Goal: Use online tool/utility: Utilize a website feature to perform a specific function

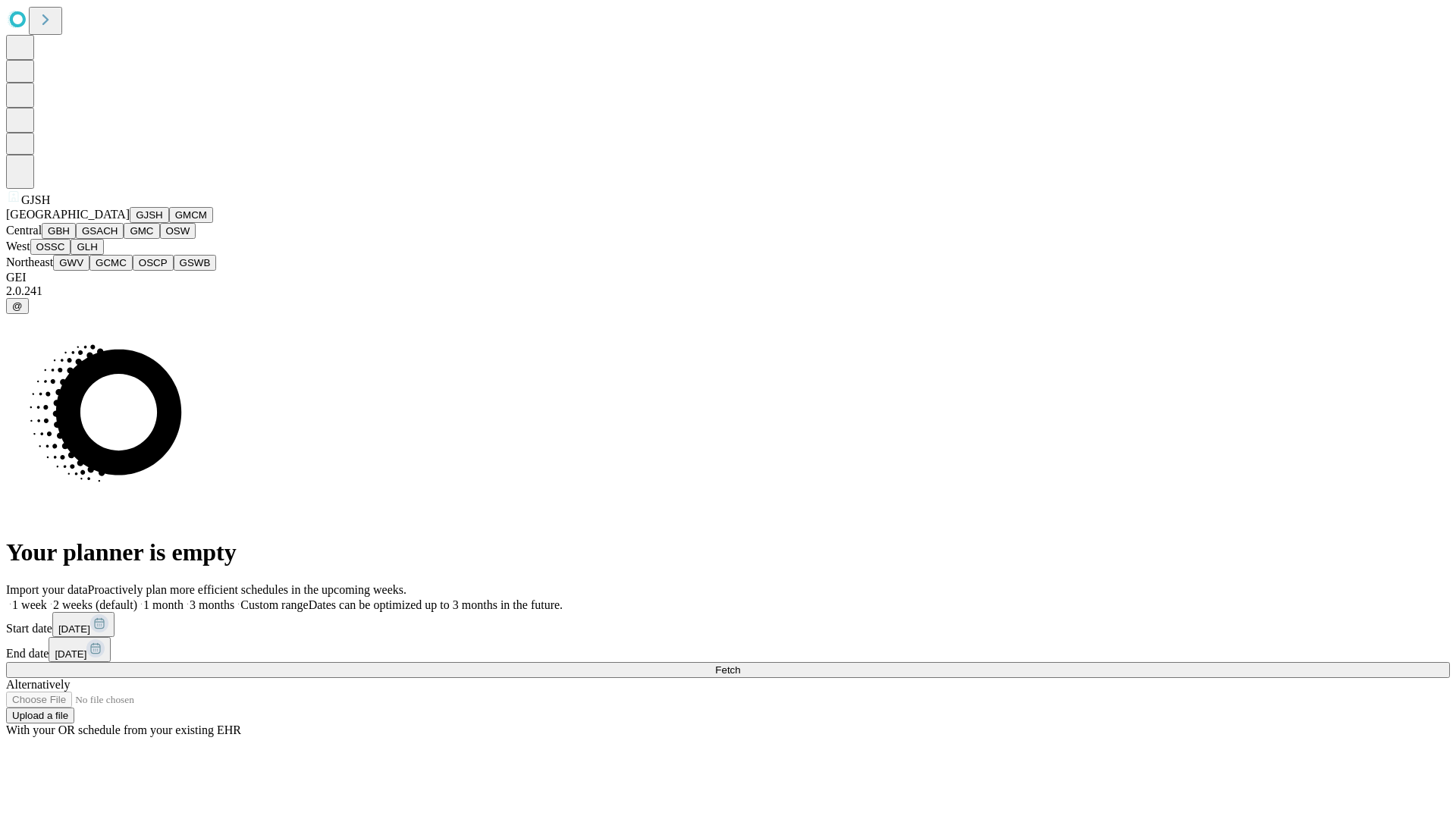
click at [130, 223] on button "GJSH" at bounding box center [149, 215] width 40 height 16
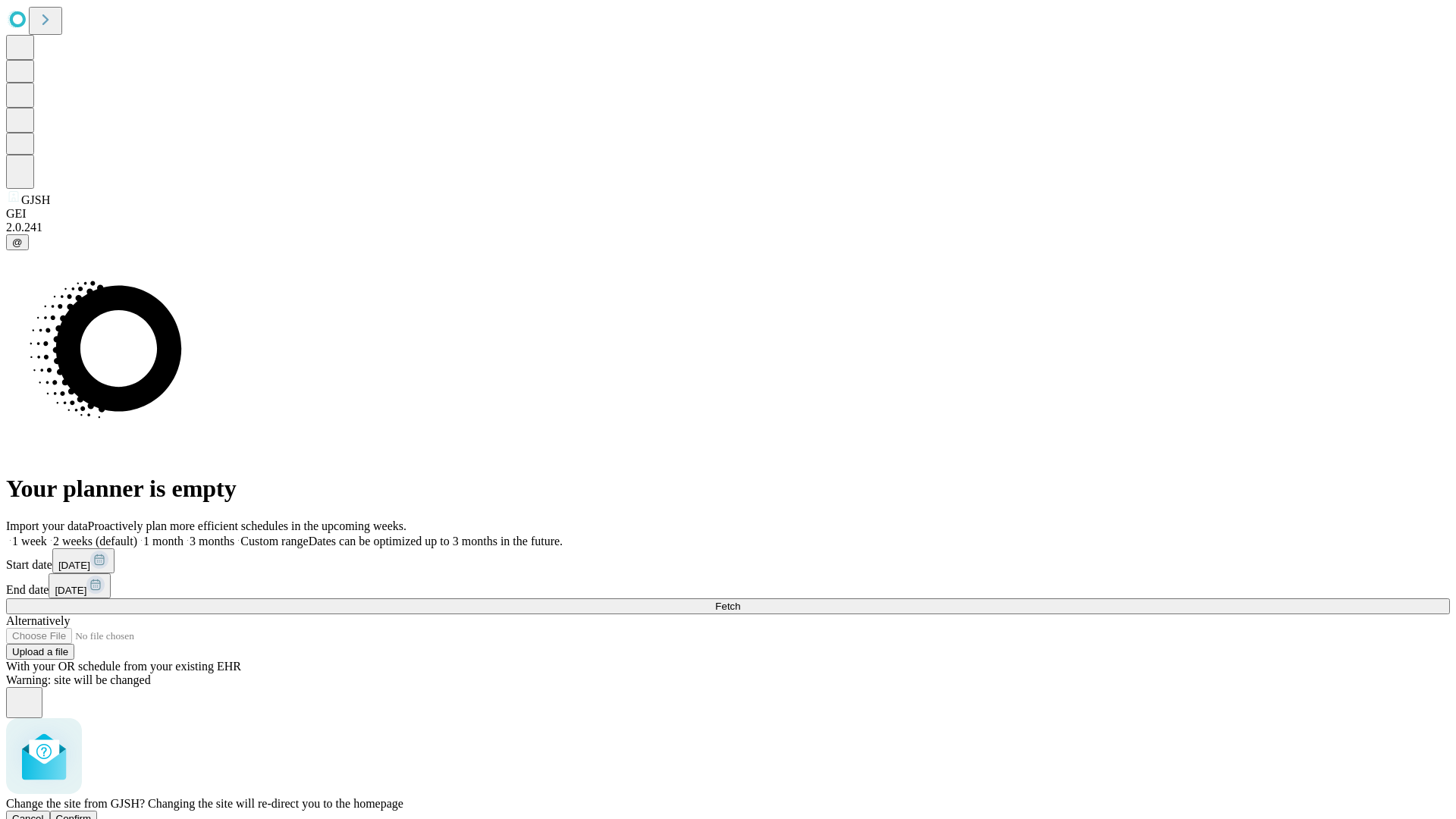
click at [91, 813] on span "Confirm" at bounding box center [74, 818] width 36 height 11
click at [184, 534] on label "1 month" at bounding box center [160, 540] width 47 height 13
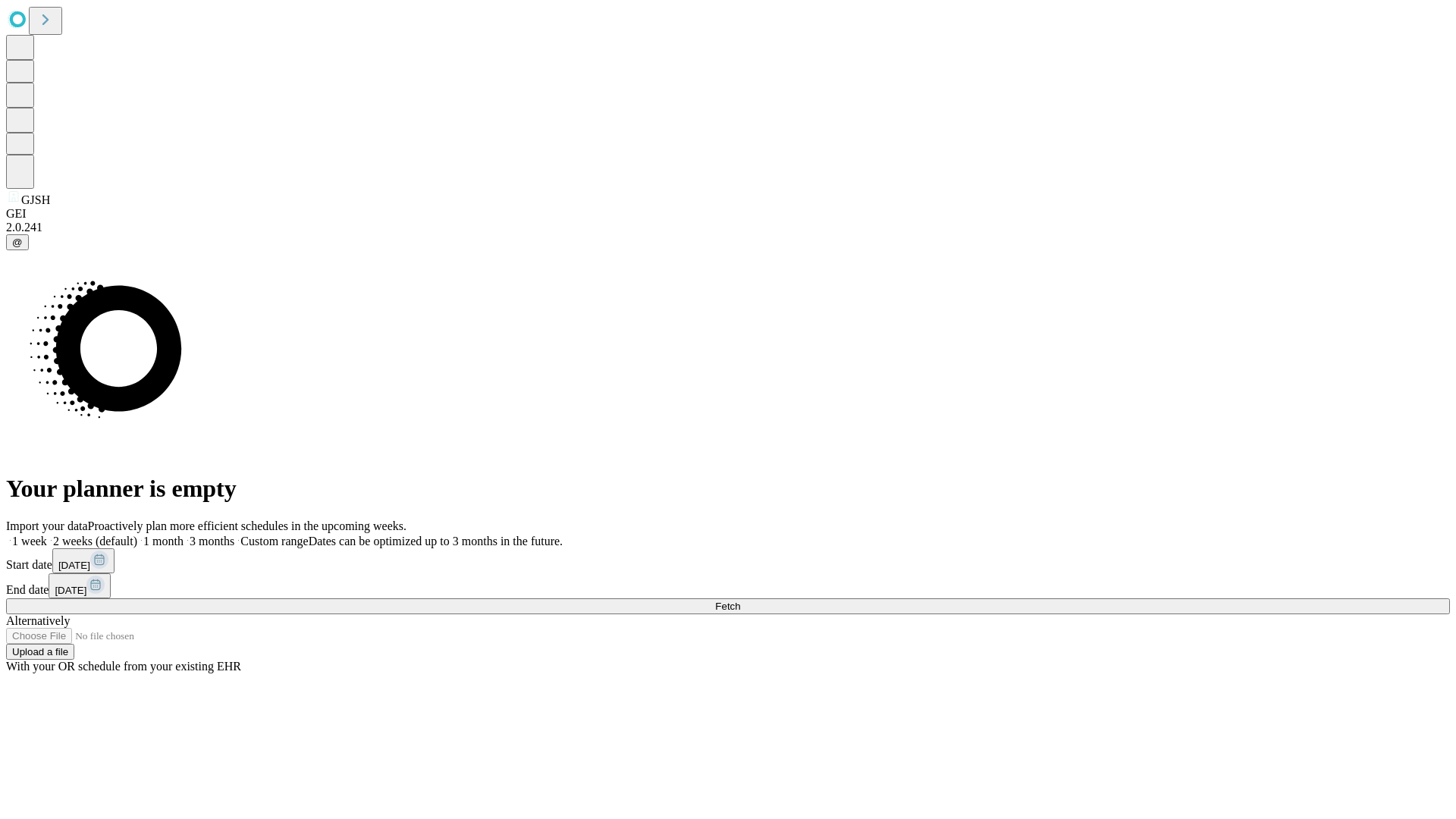
click at [740, 600] on span "Fetch" at bounding box center [728, 605] width 25 height 11
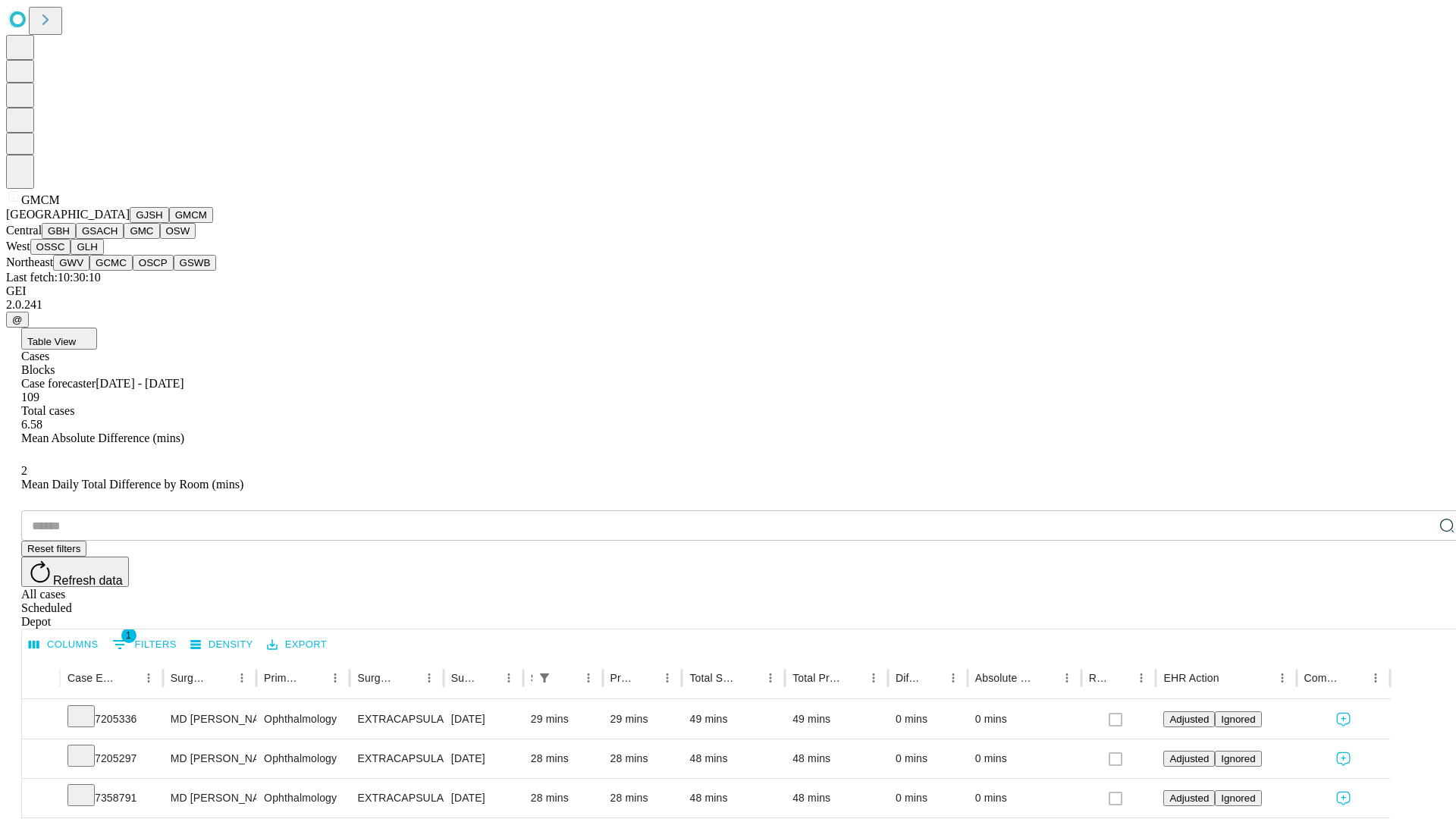
click at [76, 239] on button "GBH" at bounding box center [58, 231] width 34 height 16
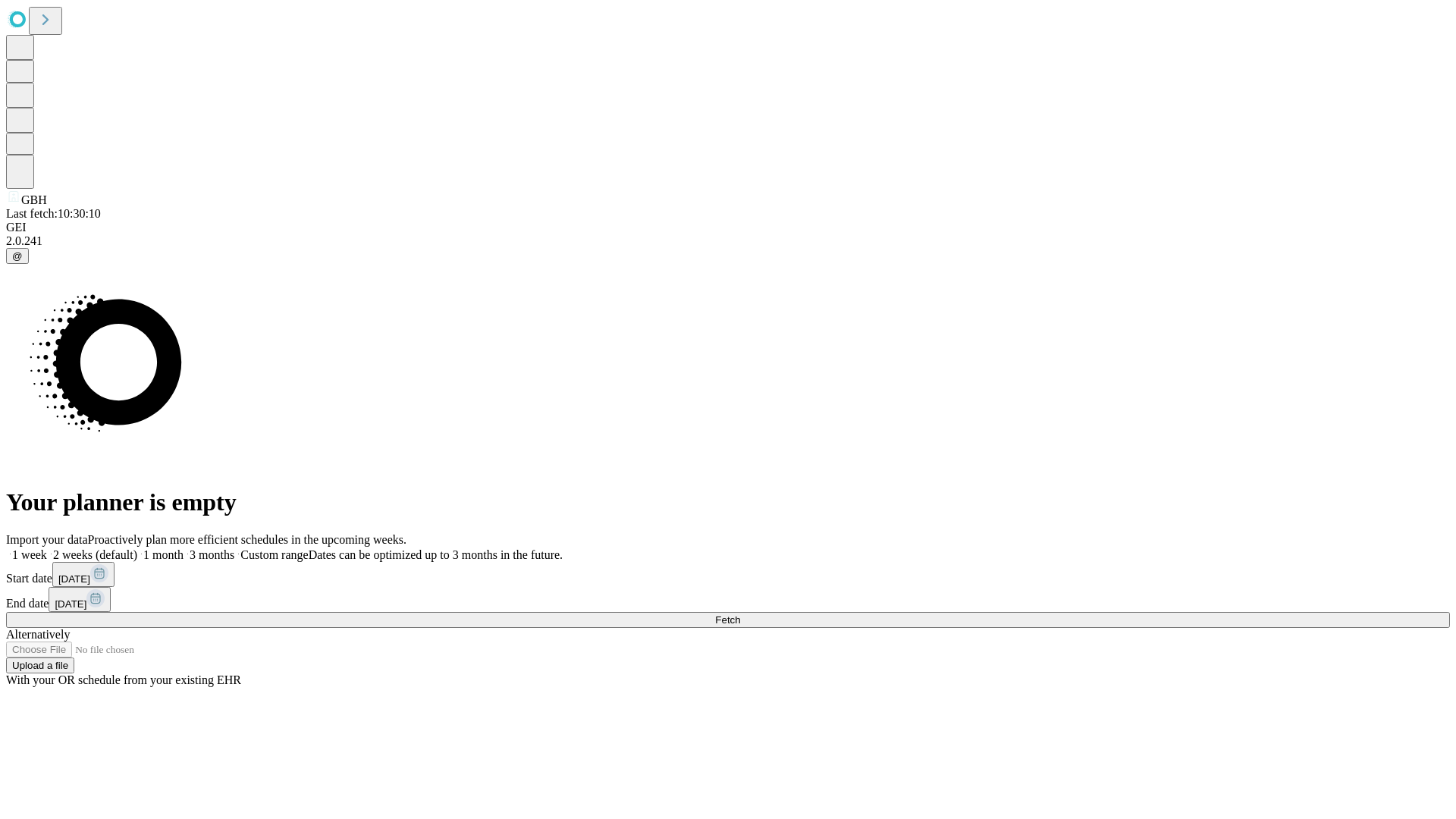
click at [184, 548] on label "1 month" at bounding box center [160, 554] width 47 height 13
click at [740, 614] on span "Fetch" at bounding box center [728, 620] width 25 height 11
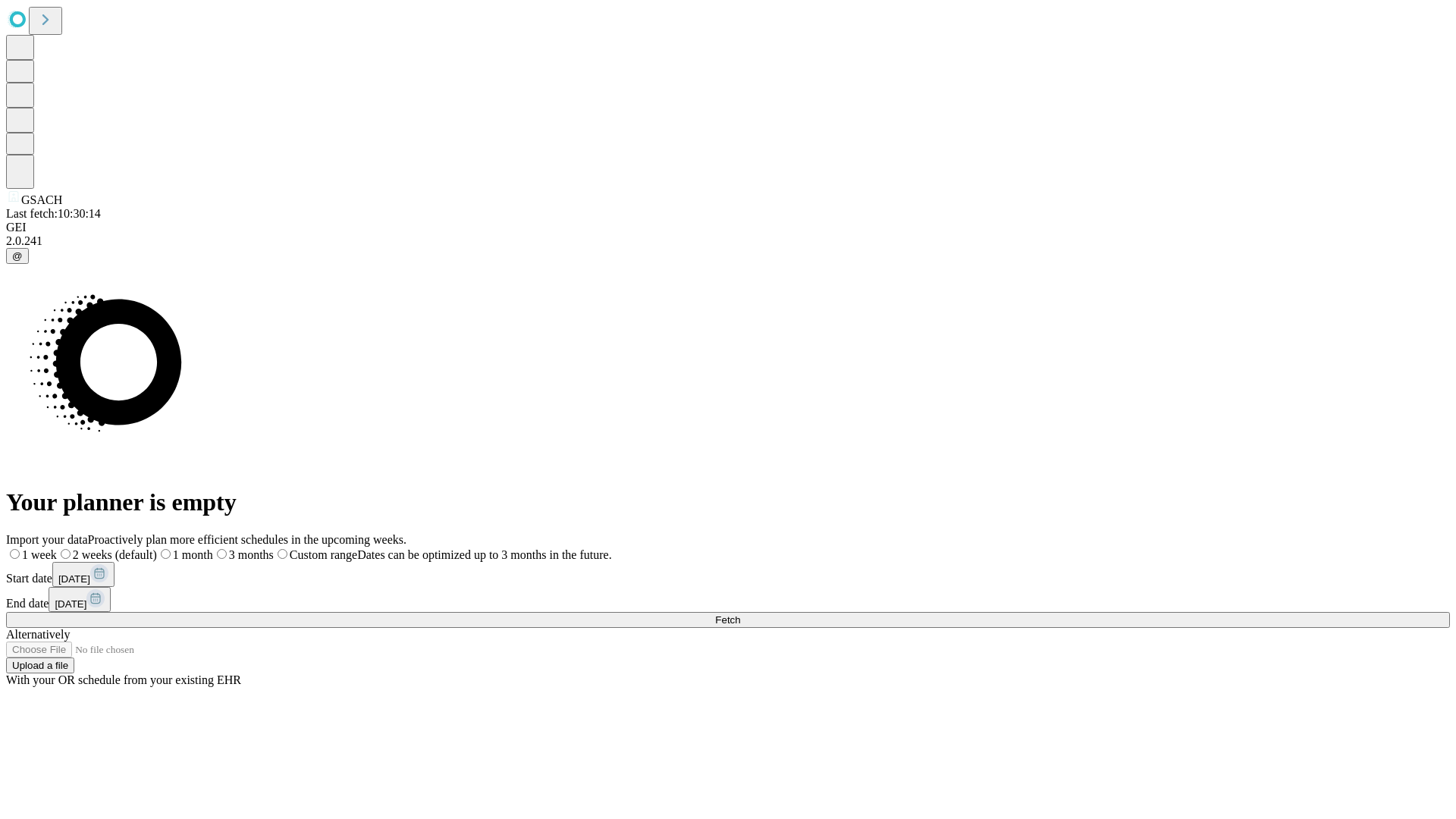
click at [740, 614] on span "Fetch" at bounding box center [728, 620] width 25 height 11
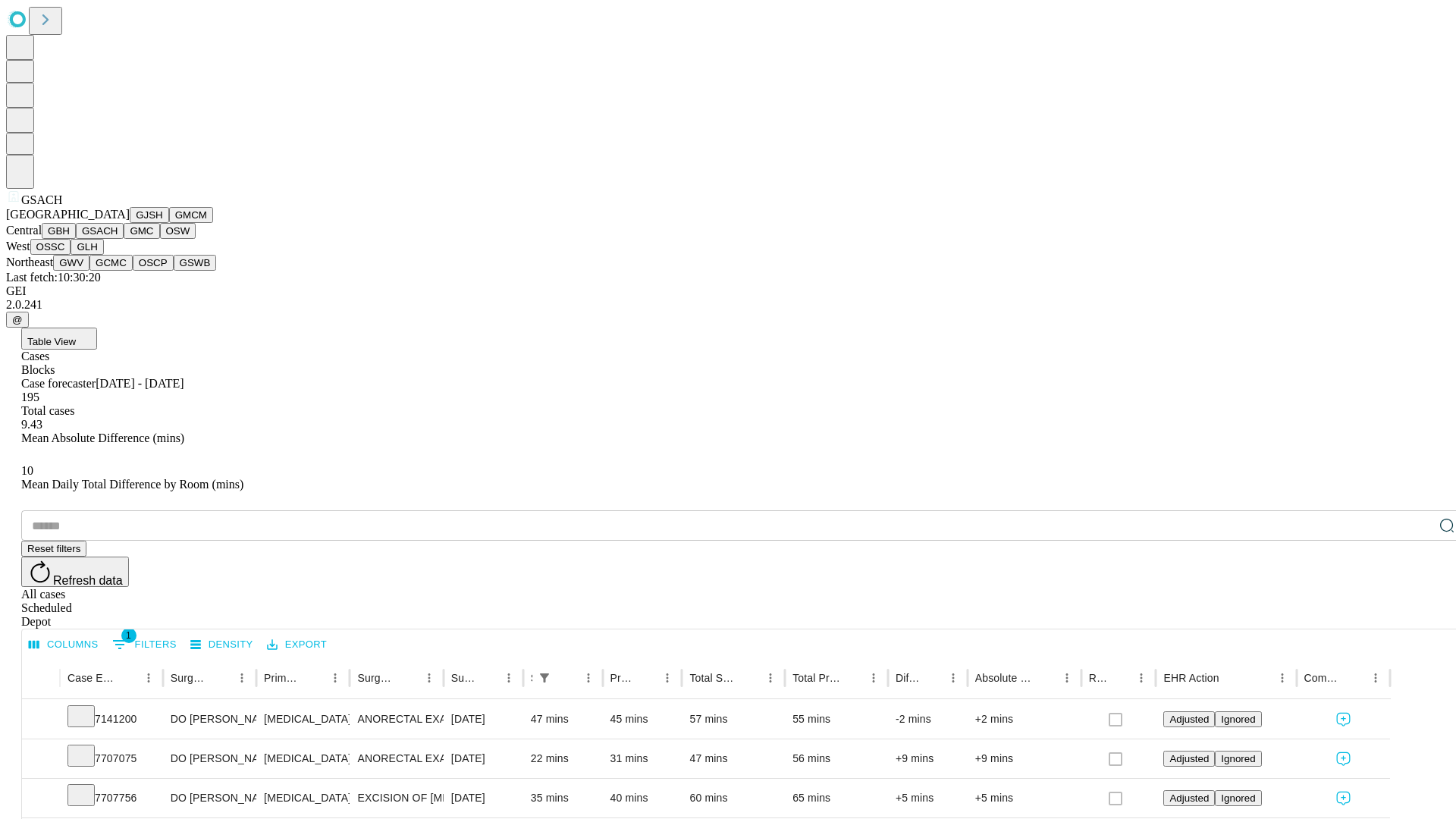
click at [124, 239] on button "GMC" at bounding box center [141, 231] width 36 height 16
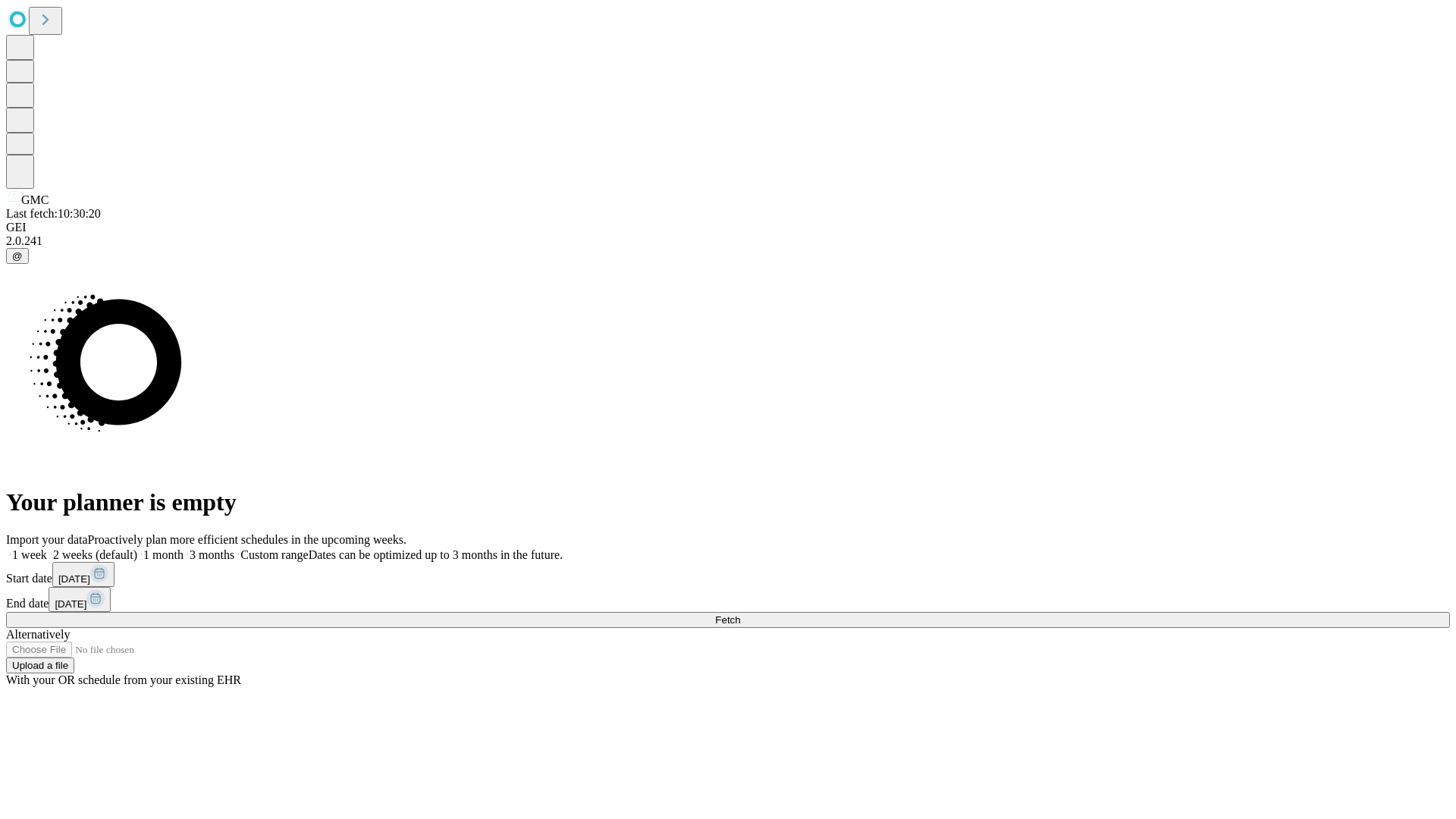
click at [184, 548] on label "1 month" at bounding box center [160, 554] width 47 height 13
click at [740, 614] on span "Fetch" at bounding box center [728, 620] width 25 height 11
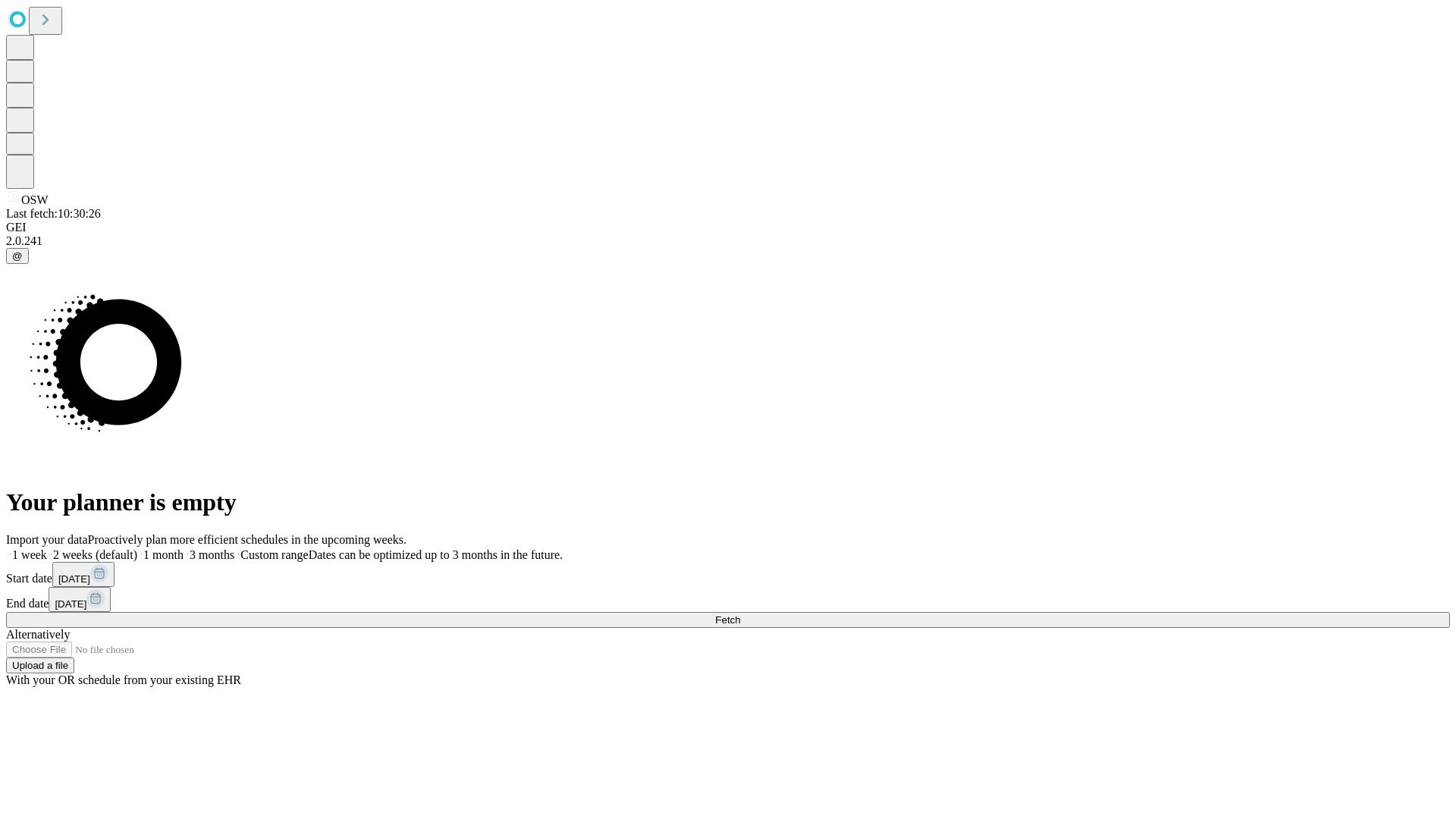
click at [184, 548] on label "1 month" at bounding box center [160, 554] width 47 height 13
click at [740, 614] on span "Fetch" at bounding box center [728, 620] width 25 height 11
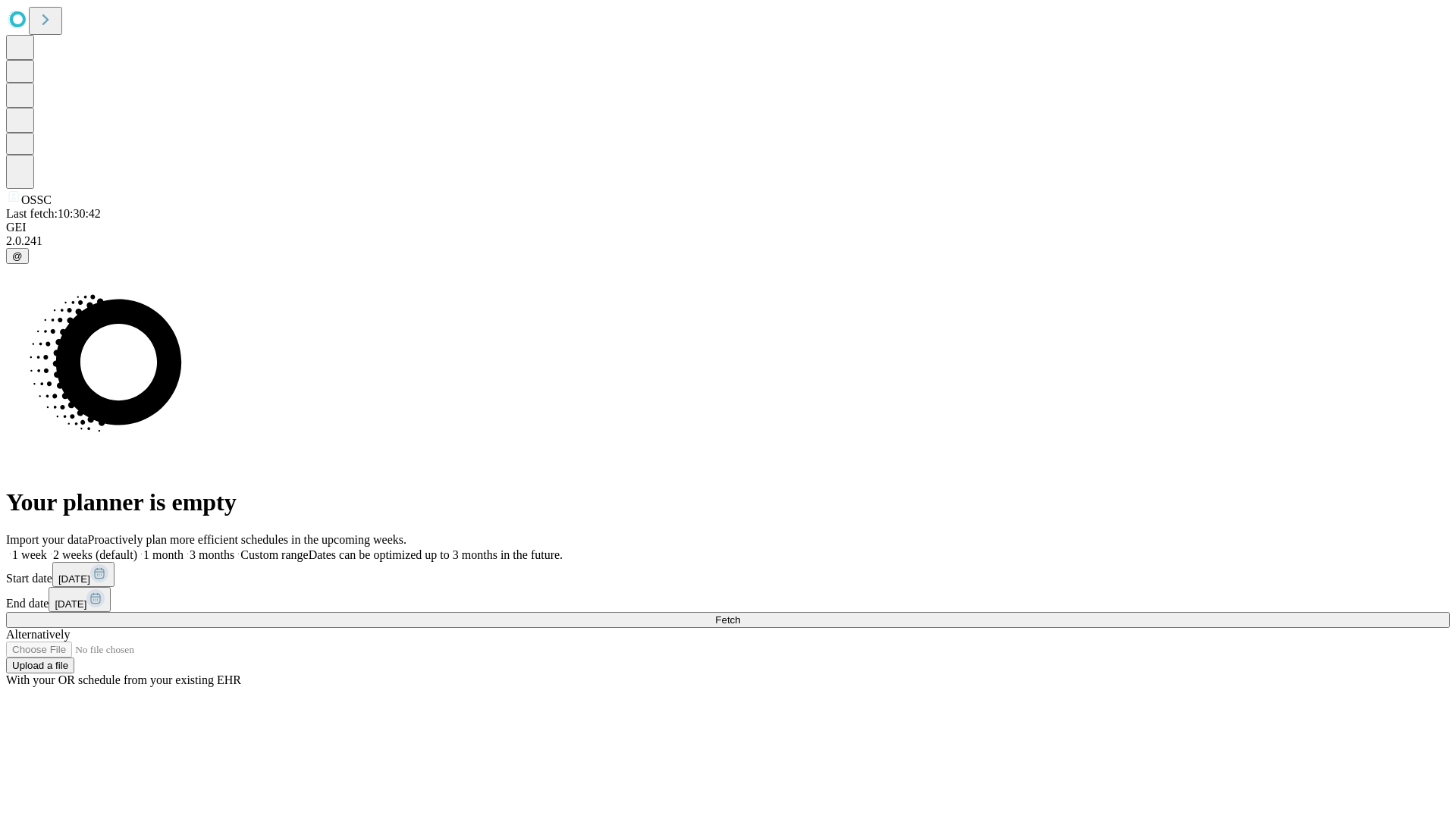
click at [184, 548] on label "1 month" at bounding box center [160, 554] width 47 height 13
click at [740, 614] on span "Fetch" at bounding box center [728, 620] width 25 height 11
click at [184, 548] on label "1 month" at bounding box center [160, 554] width 47 height 13
click at [740, 614] on span "Fetch" at bounding box center [728, 620] width 25 height 11
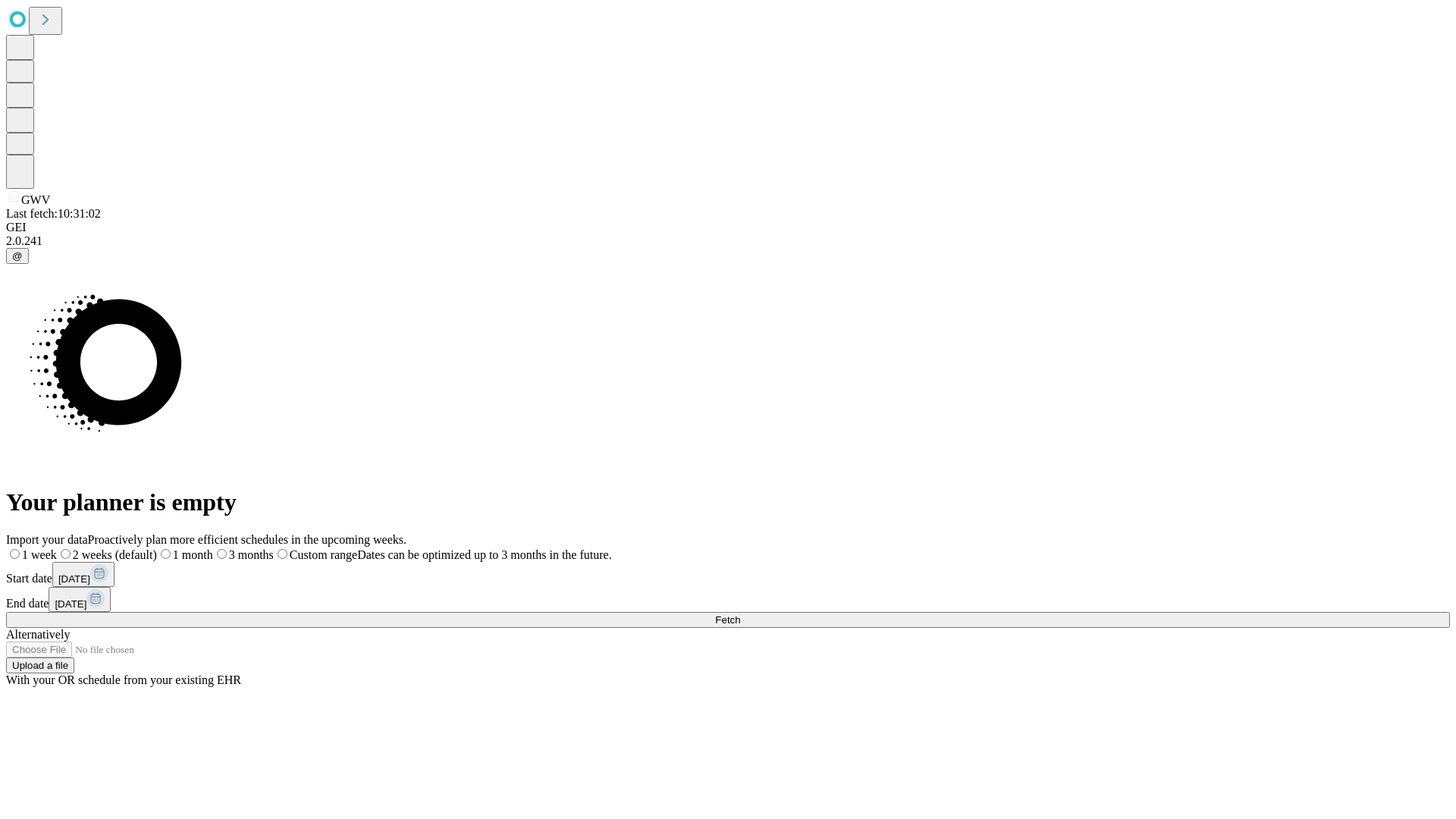
click at [213, 548] on label "1 month" at bounding box center [185, 554] width 56 height 13
click at [740, 614] on span "Fetch" at bounding box center [728, 620] width 25 height 11
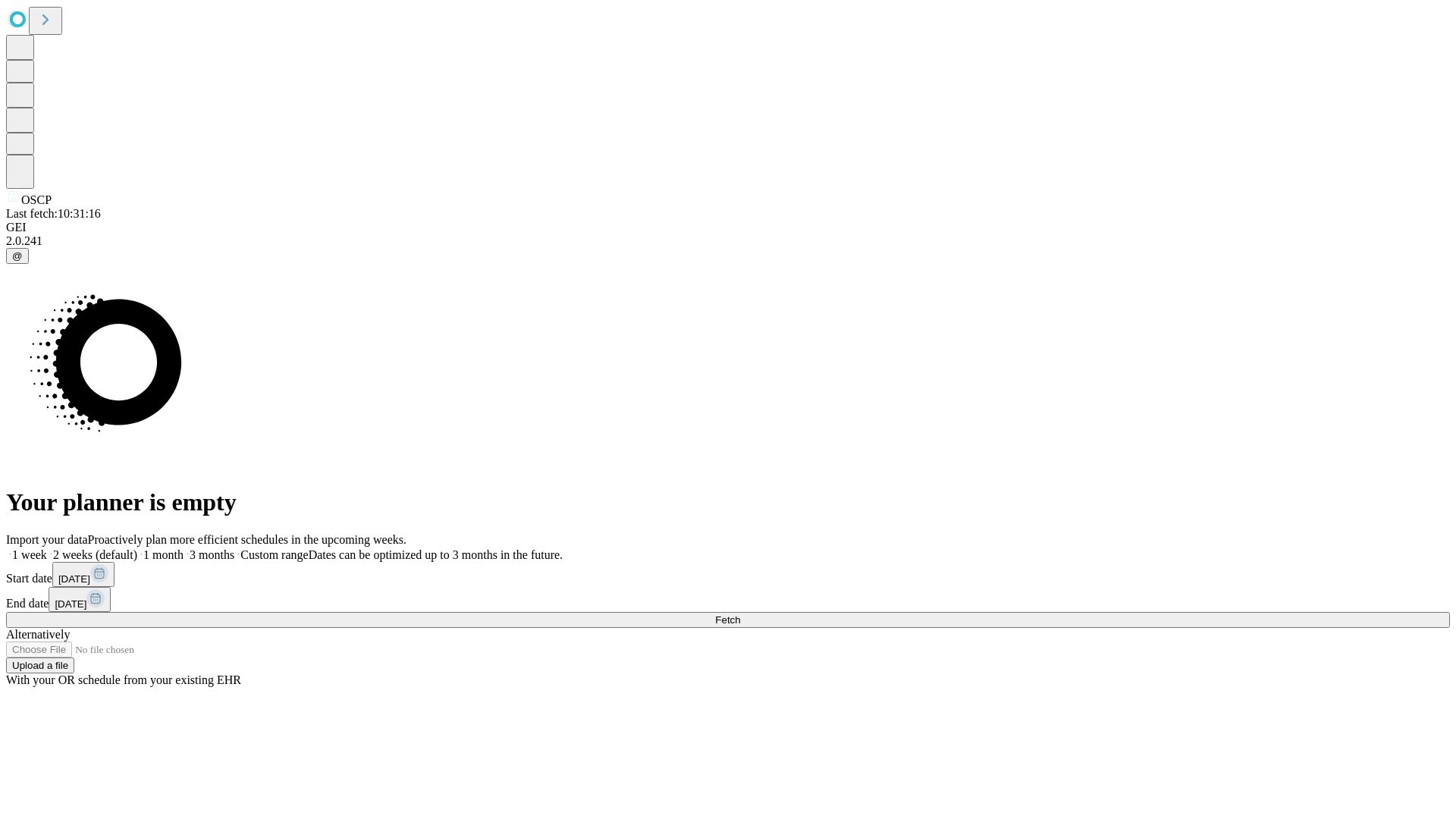
click at [184, 548] on label "1 month" at bounding box center [160, 554] width 47 height 13
click at [740, 614] on span "Fetch" at bounding box center [728, 620] width 25 height 11
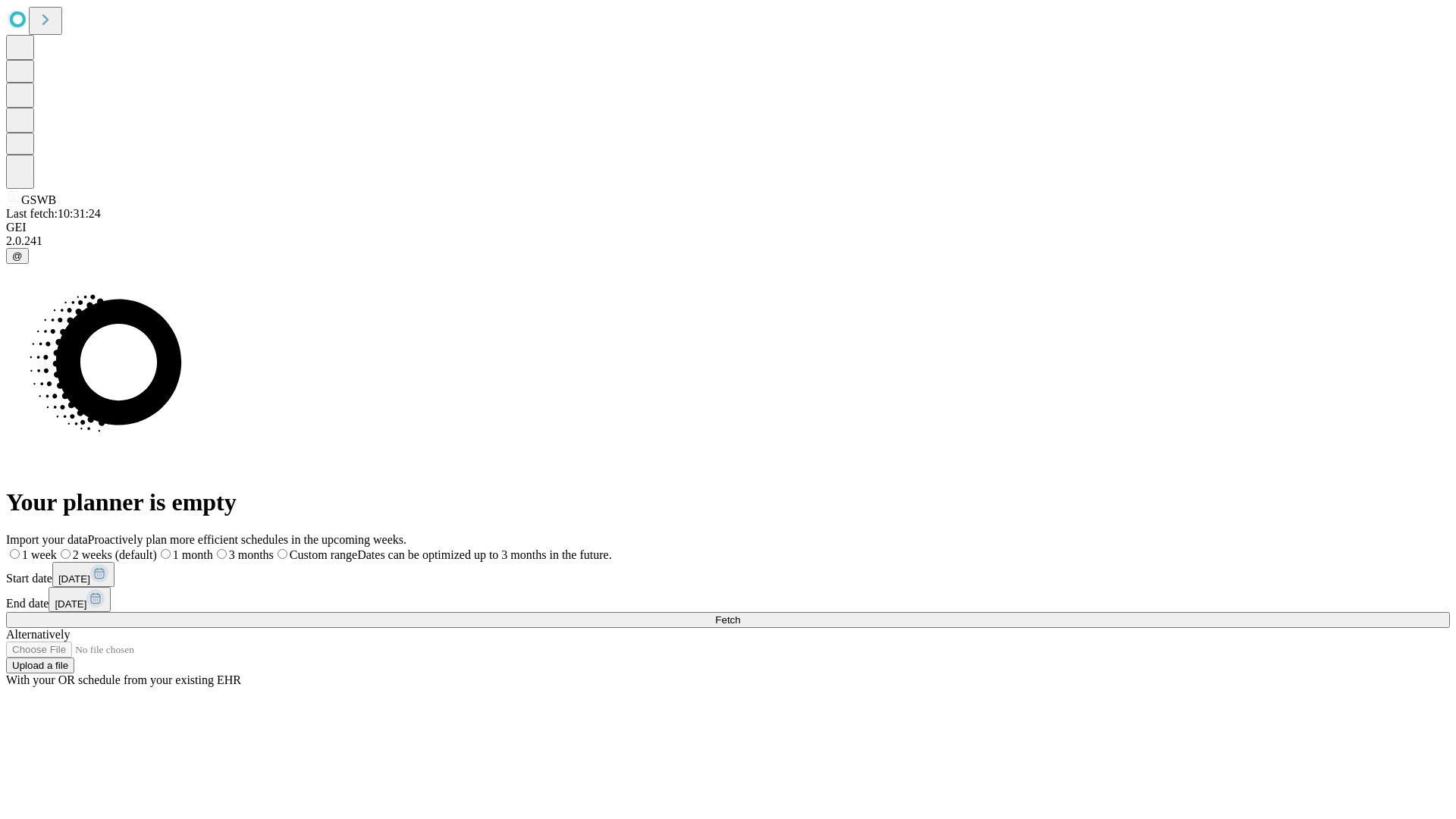
click at [213, 548] on label "1 month" at bounding box center [185, 554] width 56 height 13
click at [740, 614] on span "Fetch" at bounding box center [728, 620] width 25 height 11
